Goal: Obtain resource: Obtain resource

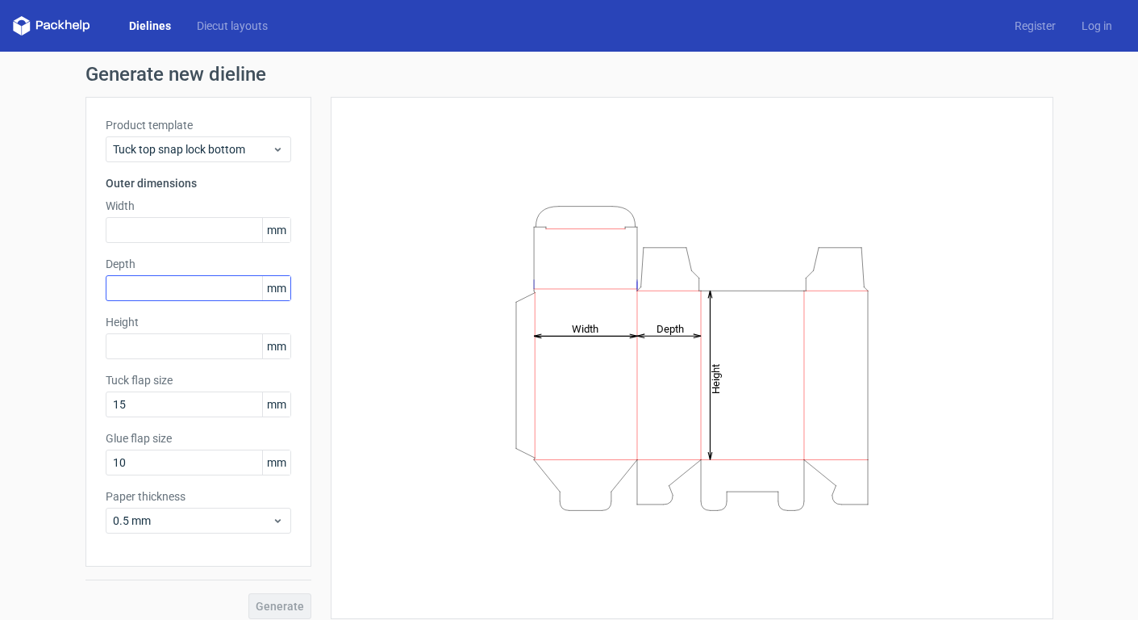
scroll to position [12, 0]
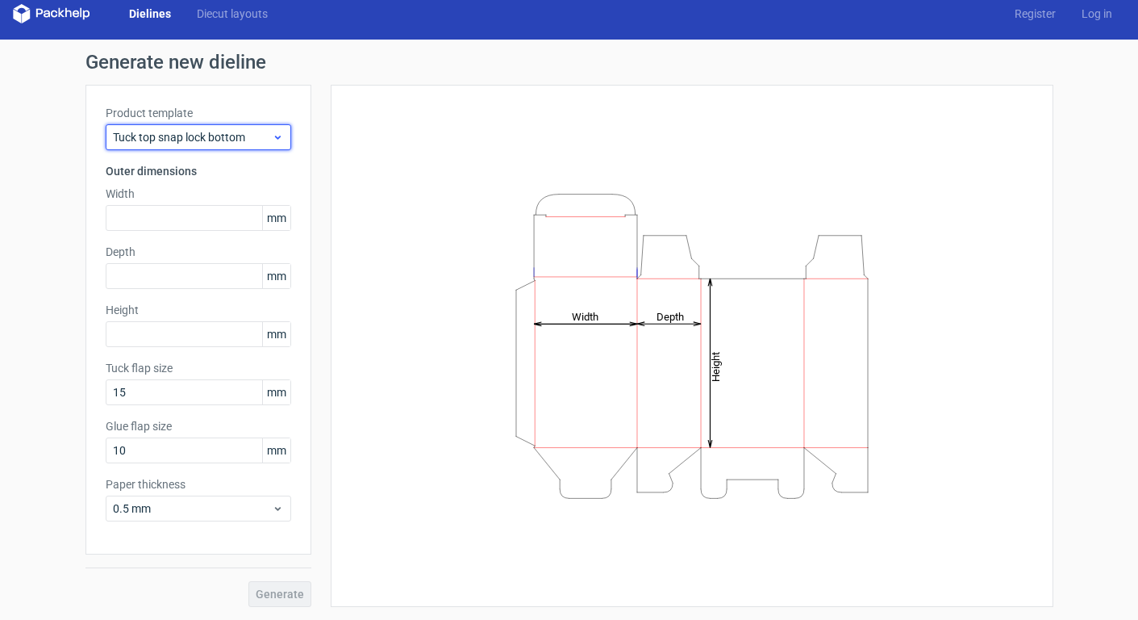
click at [254, 136] on span "Tuck top snap lock bottom" at bounding box center [192, 137] width 159 height 16
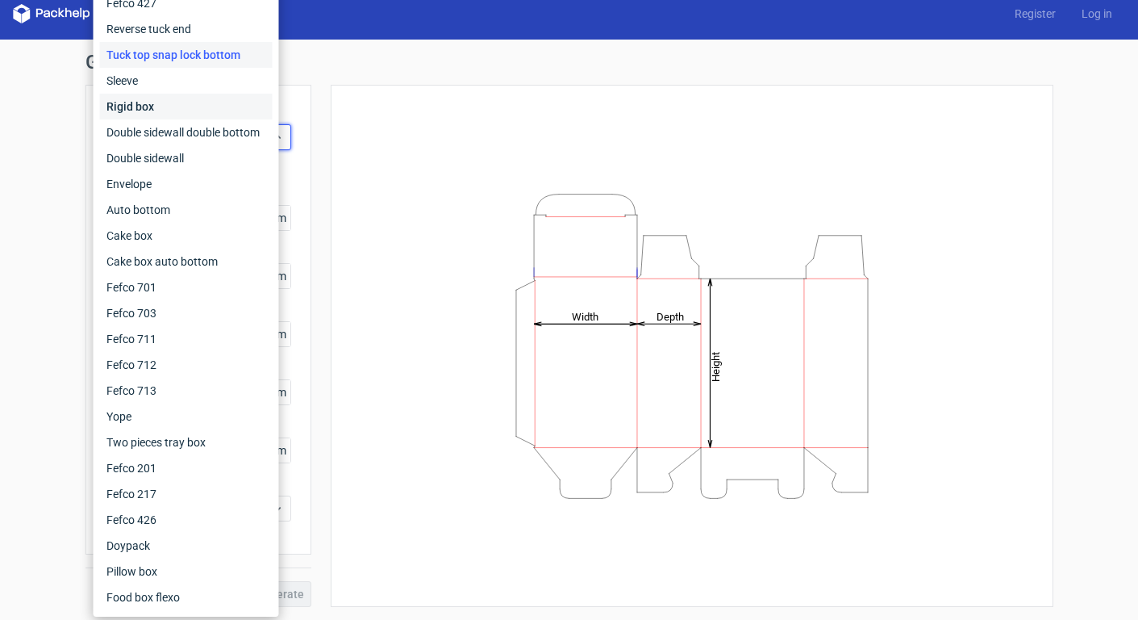
click at [231, 106] on div "Rigid box" at bounding box center [186, 107] width 173 height 26
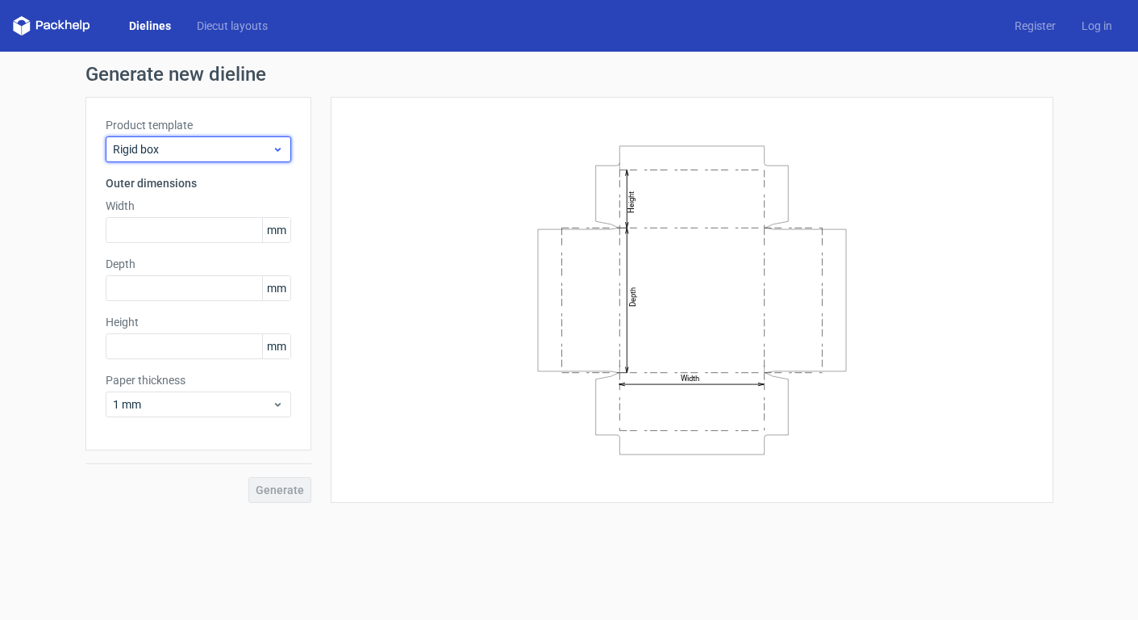
click at [269, 151] on span "Rigid box" at bounding box center [192, 149] width 159 height 16
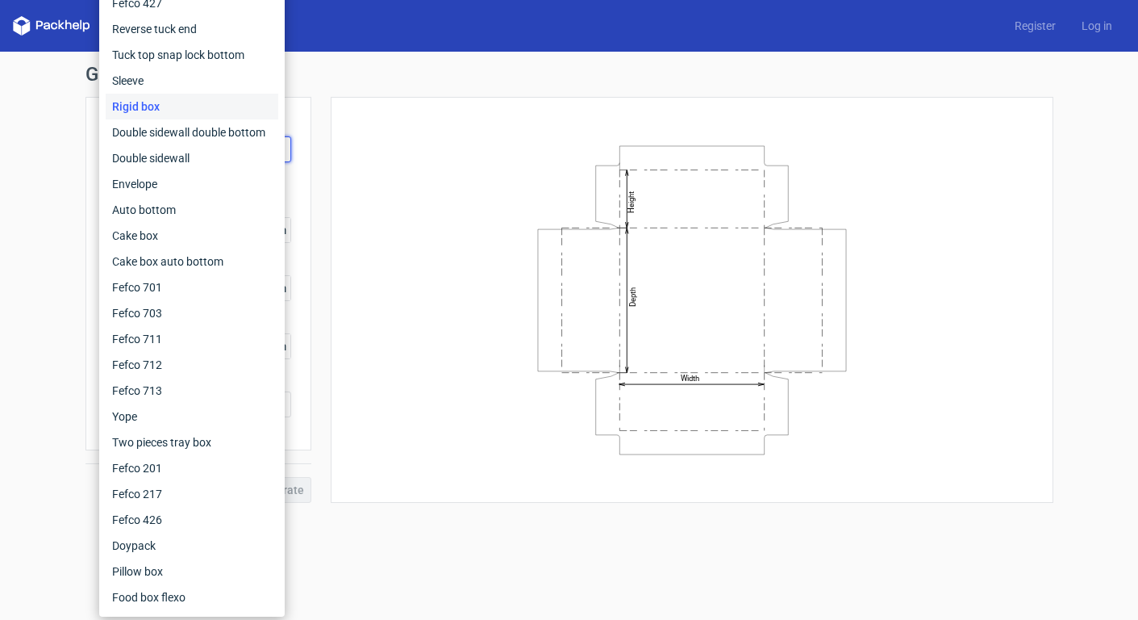
click at [365, 457] on div "Width Depth Height" at bounding box center [692, 299] width 683 height 365
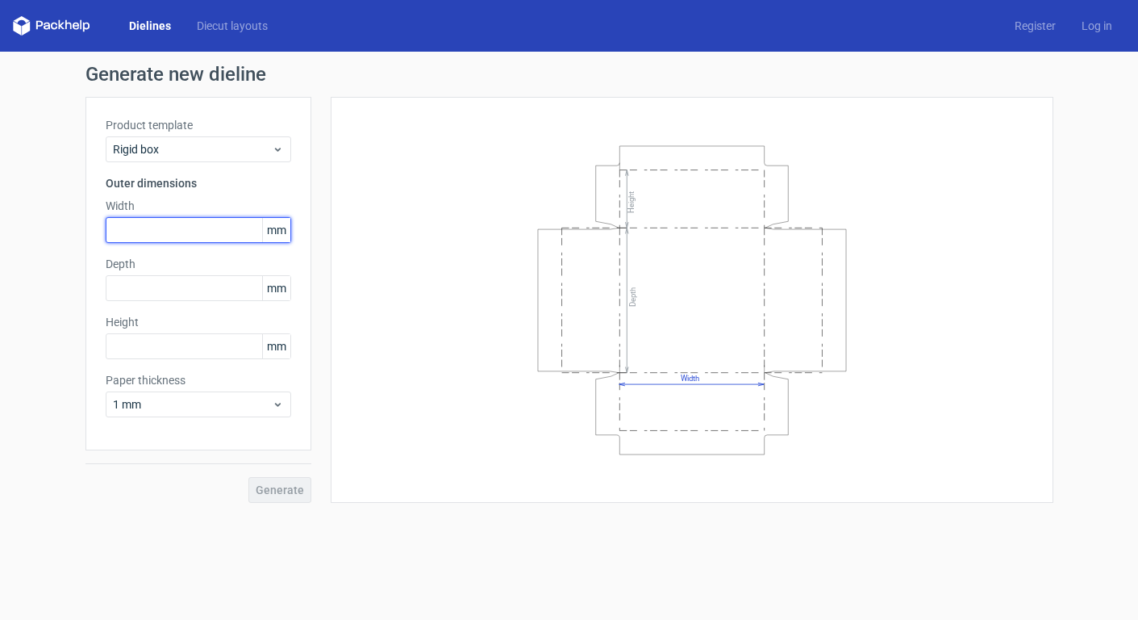
click at [182, 239] on input "text" at bounding box center [199, 230] width 186 height 26
type input "8"
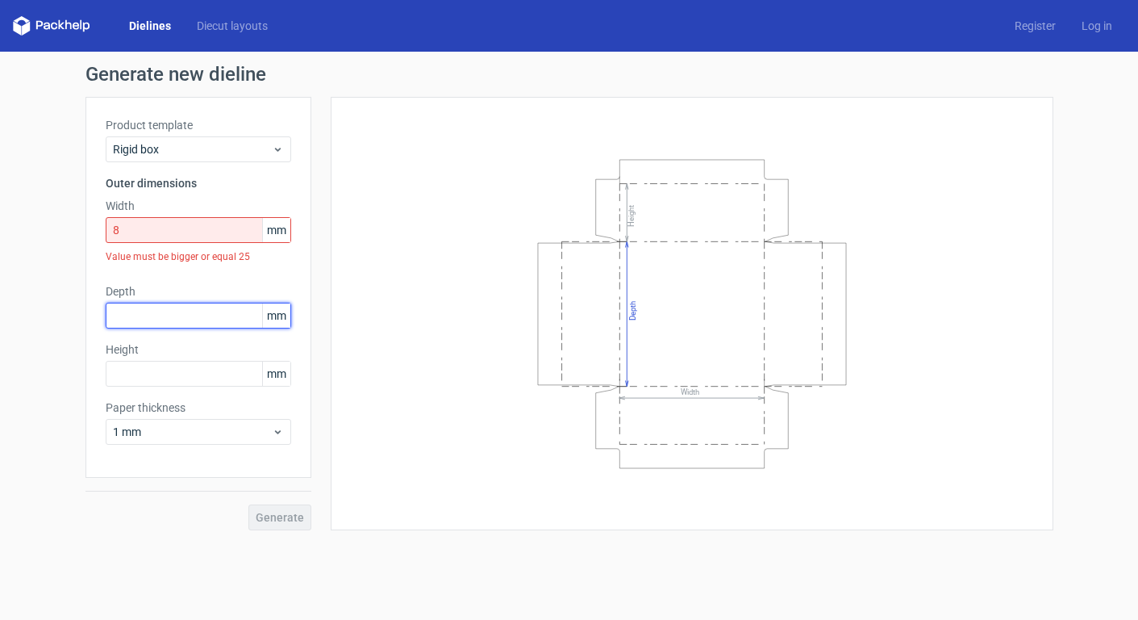
click at [180, 290] on div "Depth mm" at bounding box center [199, 305] width 186 height 45
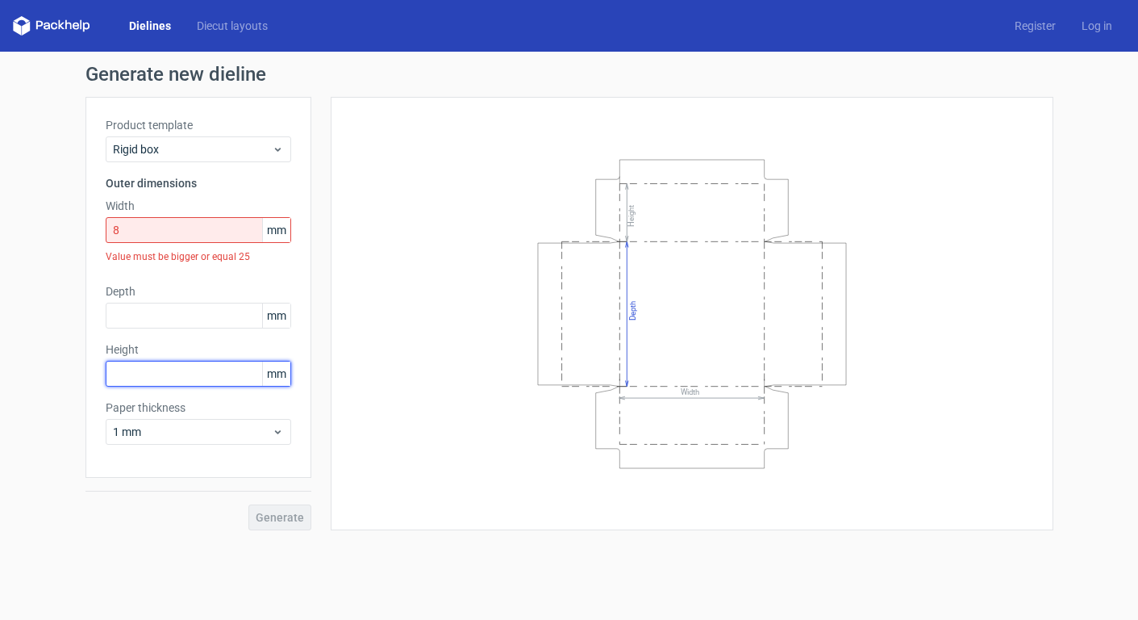
click at [174, 378] on input "text" at bounding box center [199, 374] width 186 height 26
click at [206, 228] on input "8" at bounding box center [199, 230] width 186 height 26
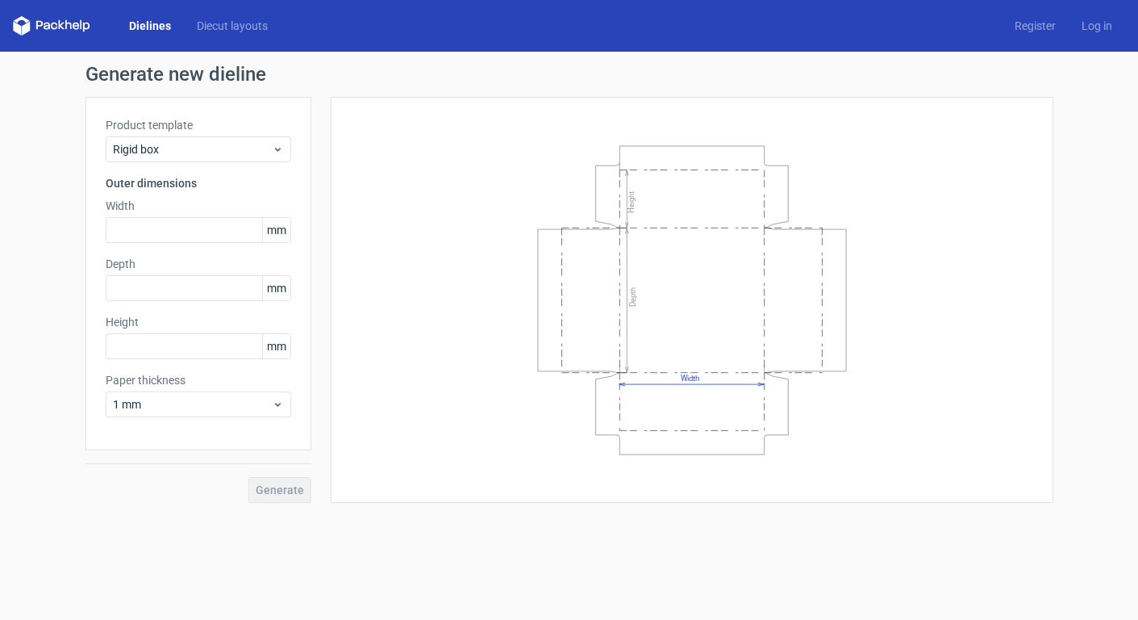
click at [281, 236] on span "mm" at bounding box center [276, 230] width 28 height 24
click at [280, 231] on span "mm" at bounding box center [276, 230] width 28 height 24
click at [305, 250] on div "Product template Rigid box Outer dimensions Width mm Depth mm Height mm Paper t…" at bounding box center [199, 273] width 226 height 353
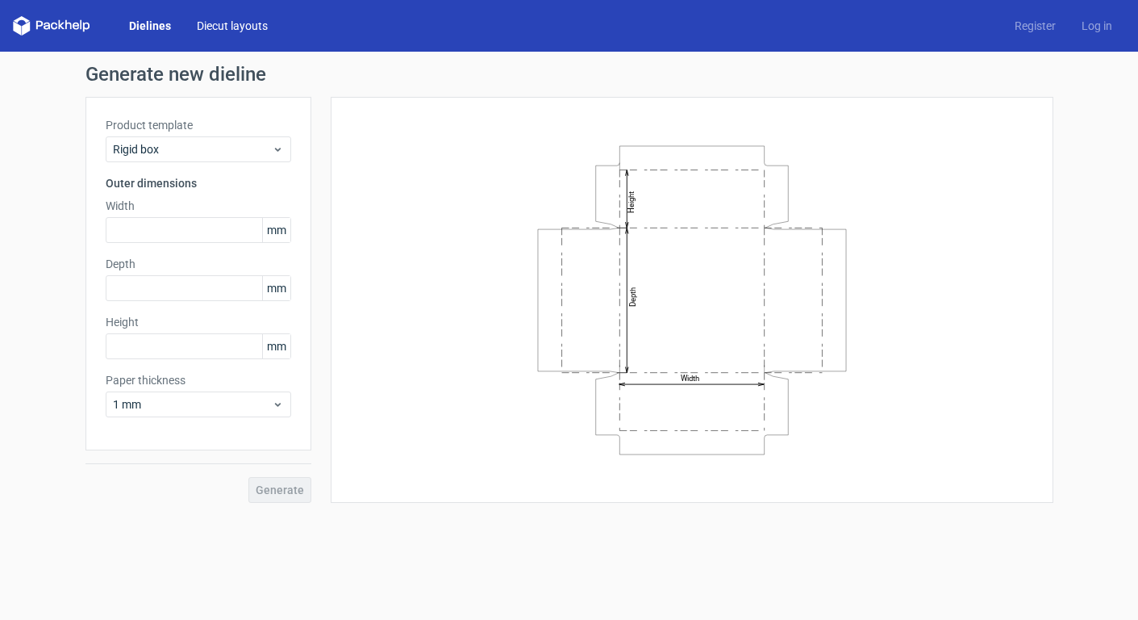
click at [236, 26] on link "Diecut layouts" at bounding box center [232, 26] width 97 height 16
